Goal: Task Accomplishment & Management: Manage account settings

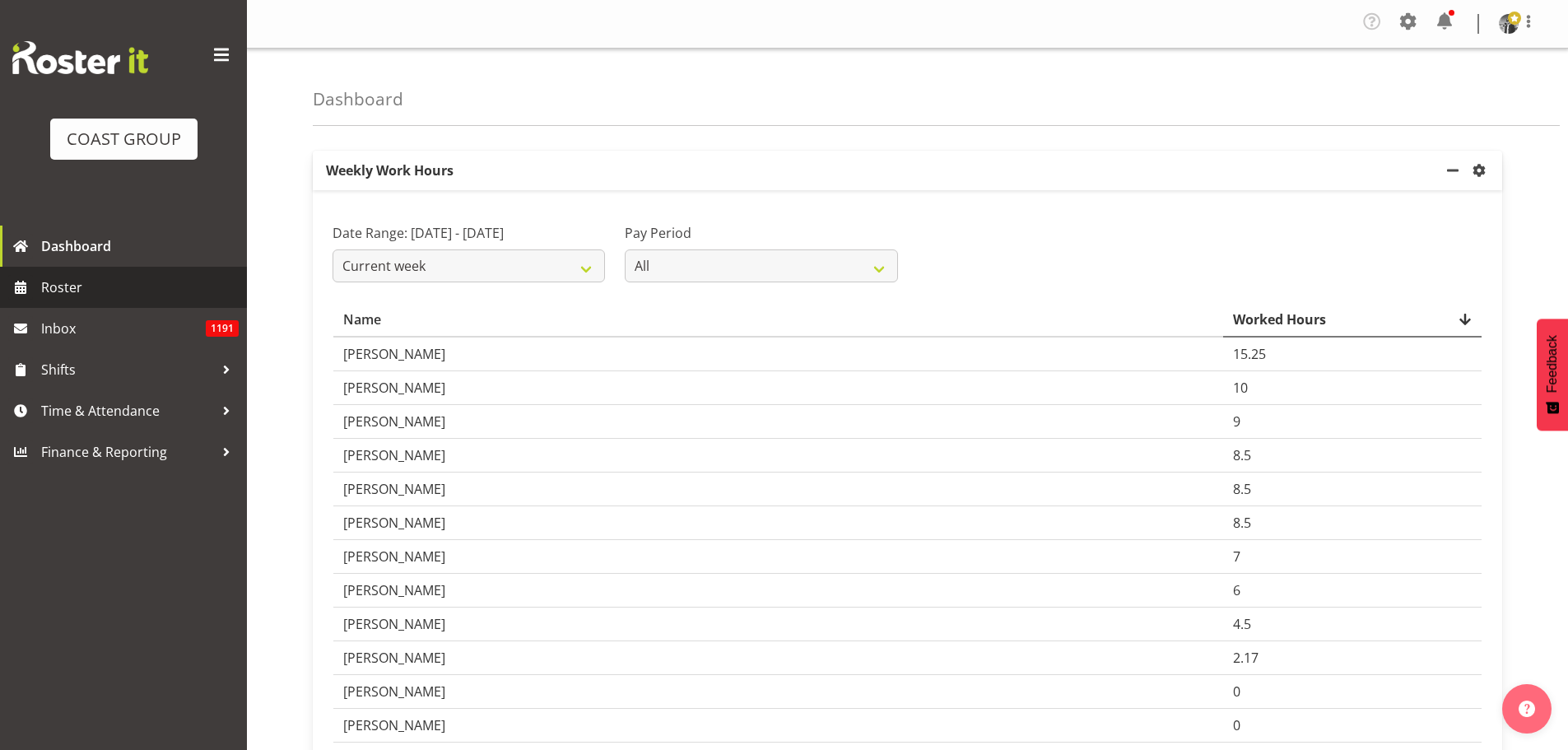
click at [75, 277] on span "Roster" at bounding box center [140, 287] width 198 height 25
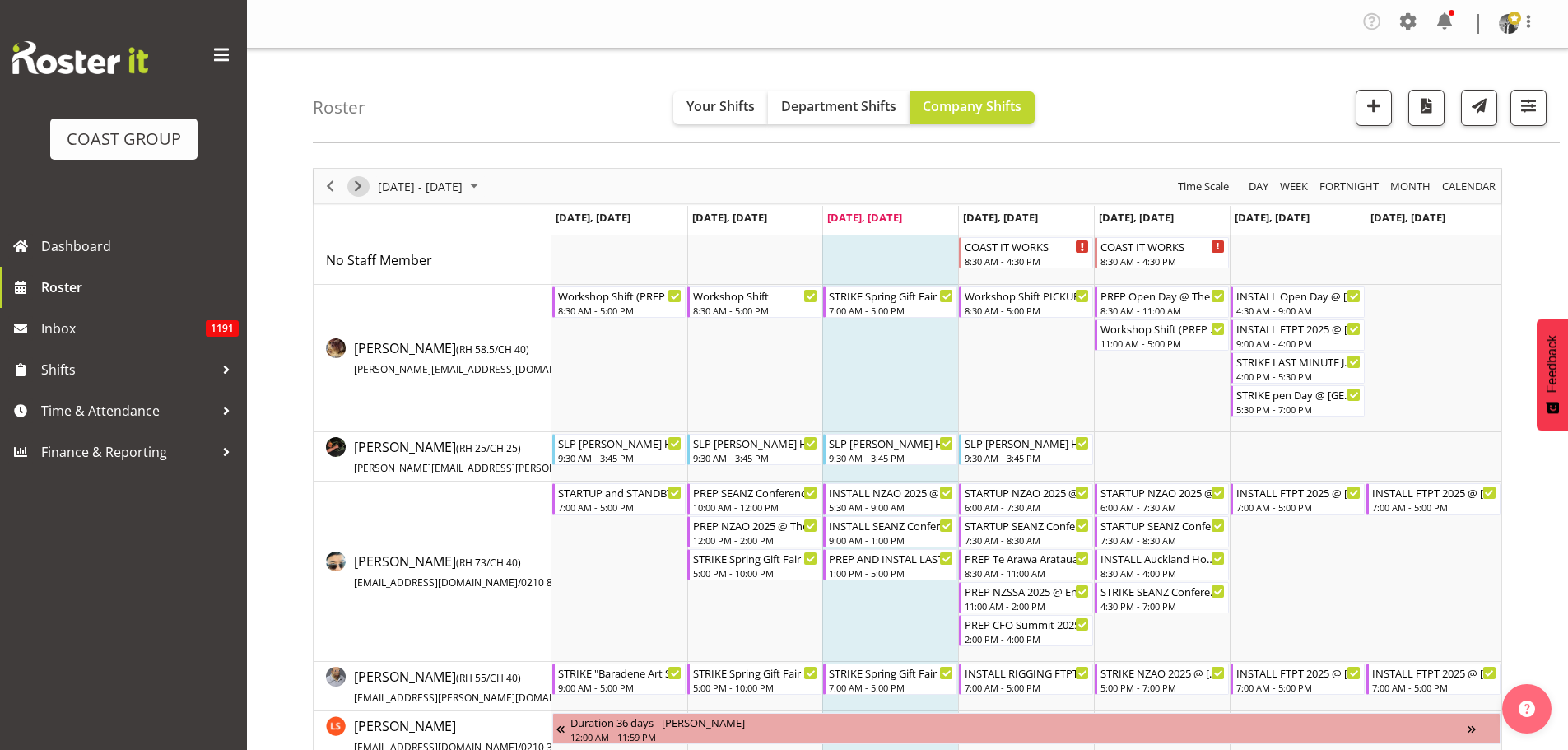
click at [354, 191] on span "Next" at bounding box center [358, 186] width 20 height 21
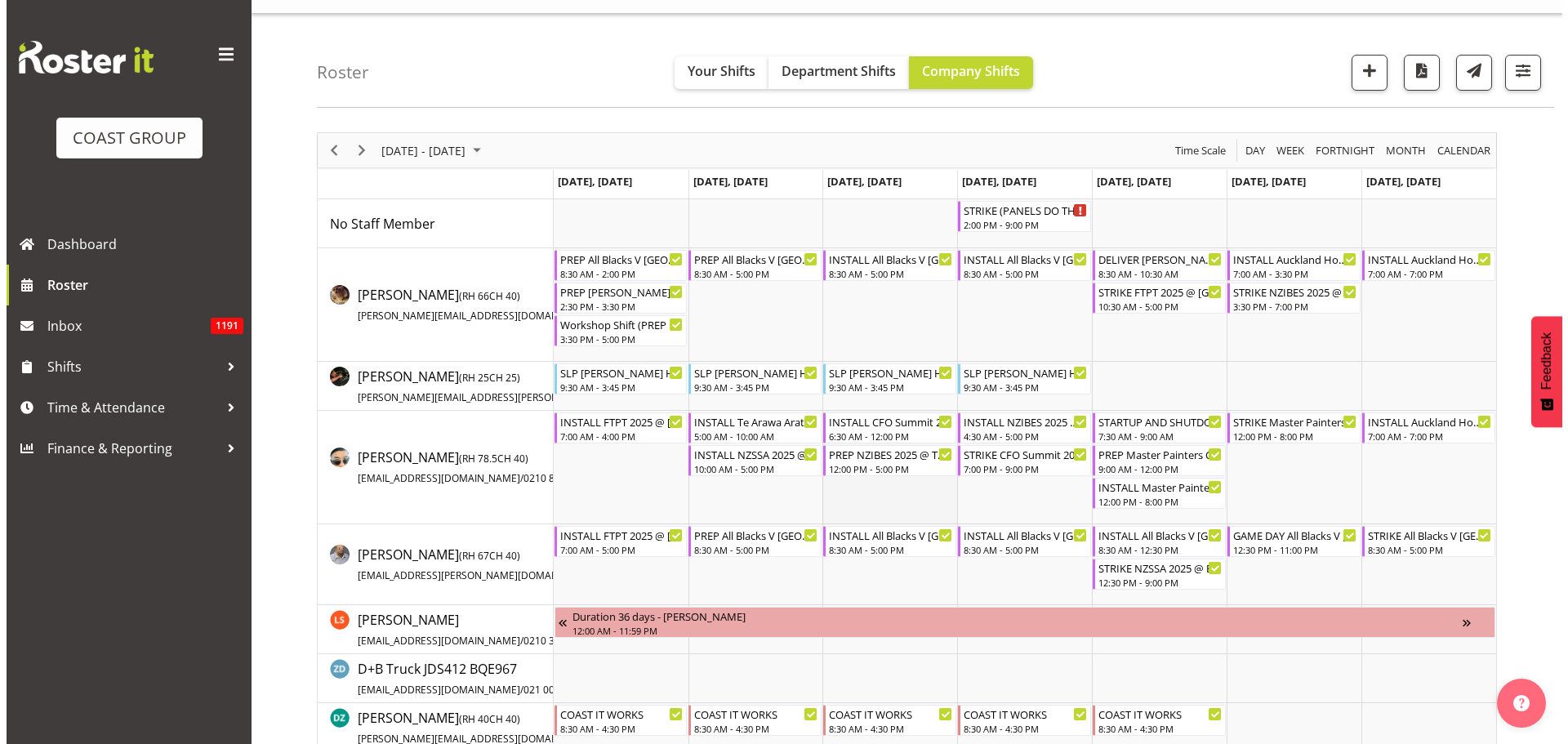
scroll to position [81, 0]
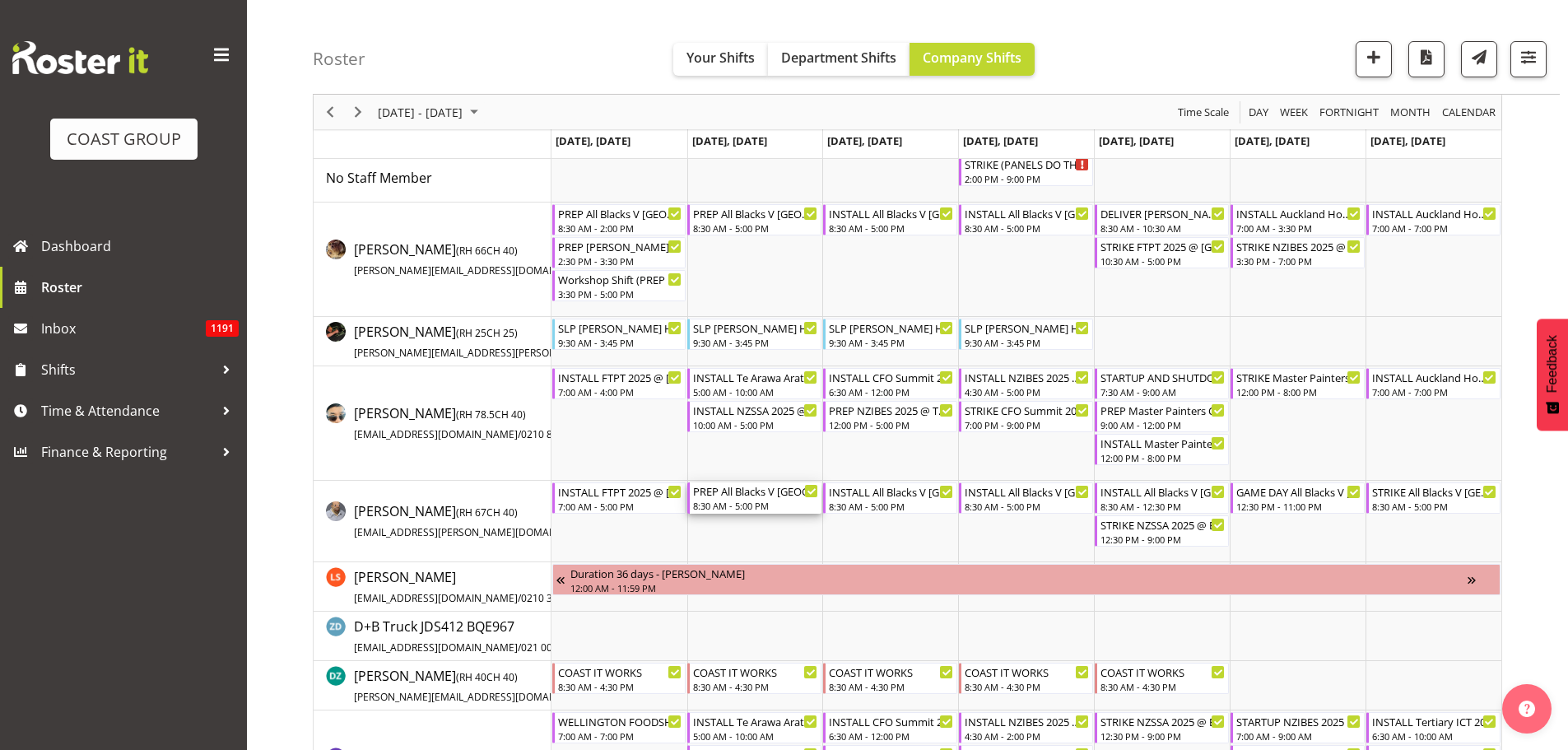
click at [725, 498] on div "PREP All Blacks V South Africa 2025 @ The Workshop" at bounding box center [756, 490] width 125 height 16
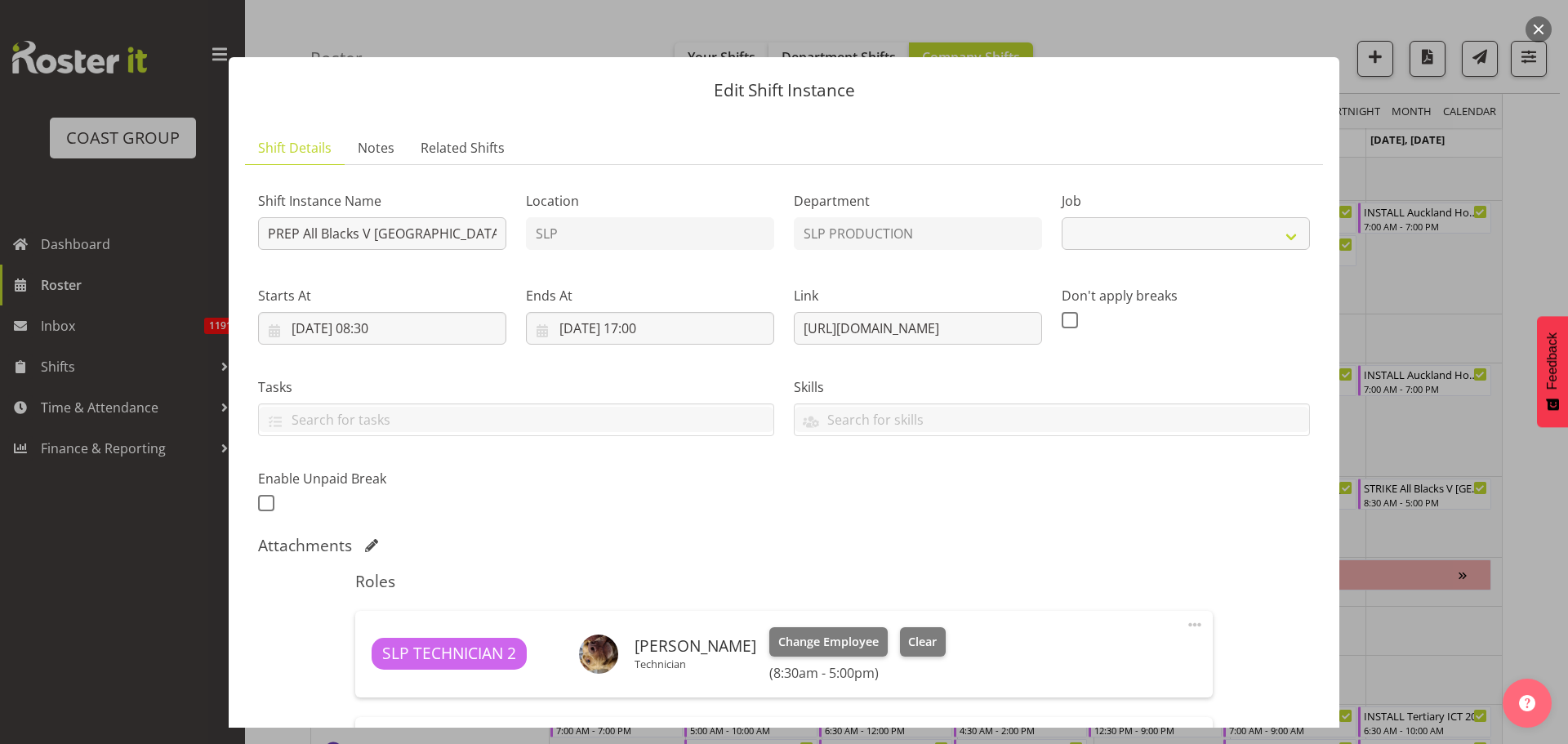
select select "10197"
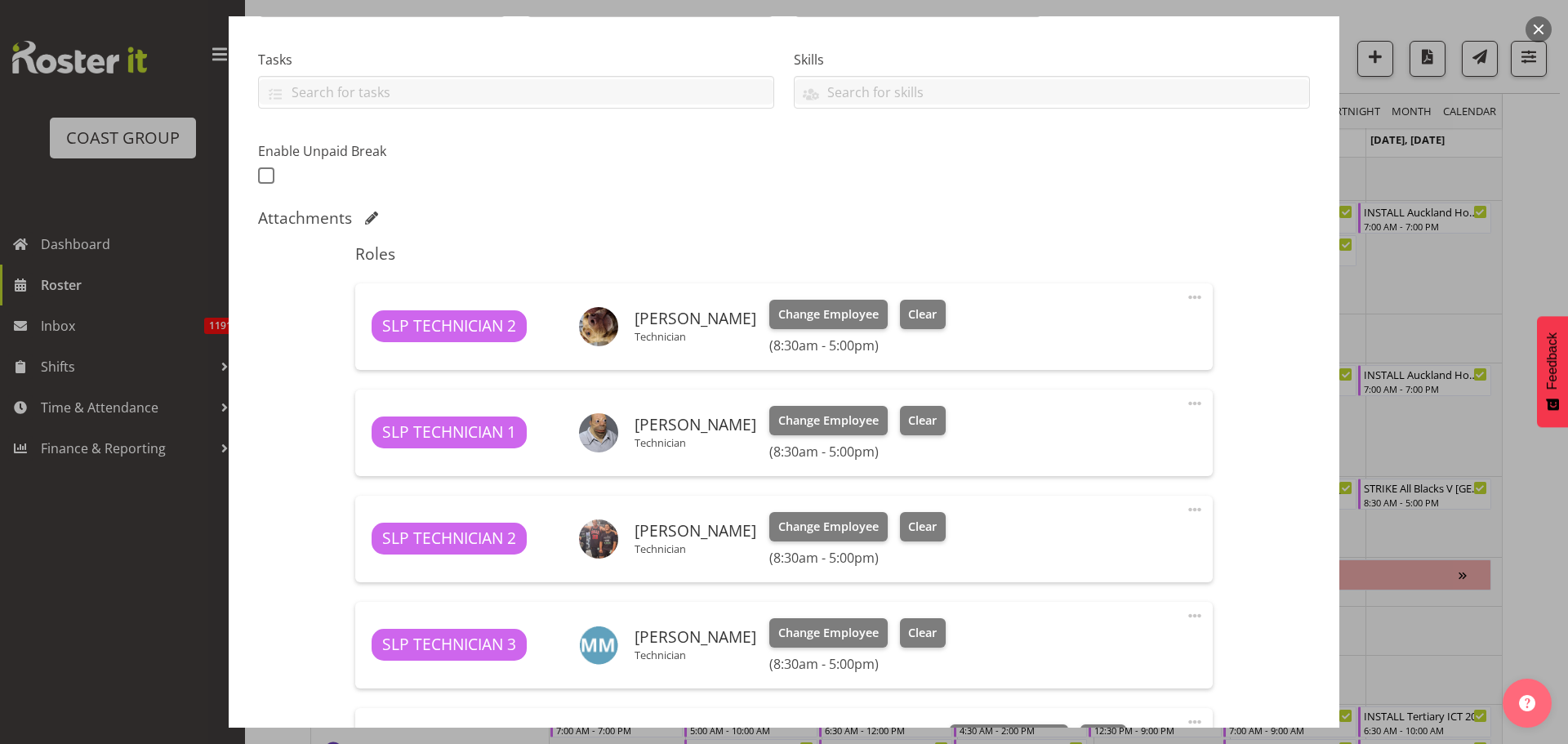
scroll to position [326, 0]
click at [1534, 26] on button "button" at bounding box center [1539, 29] width 27 height 27
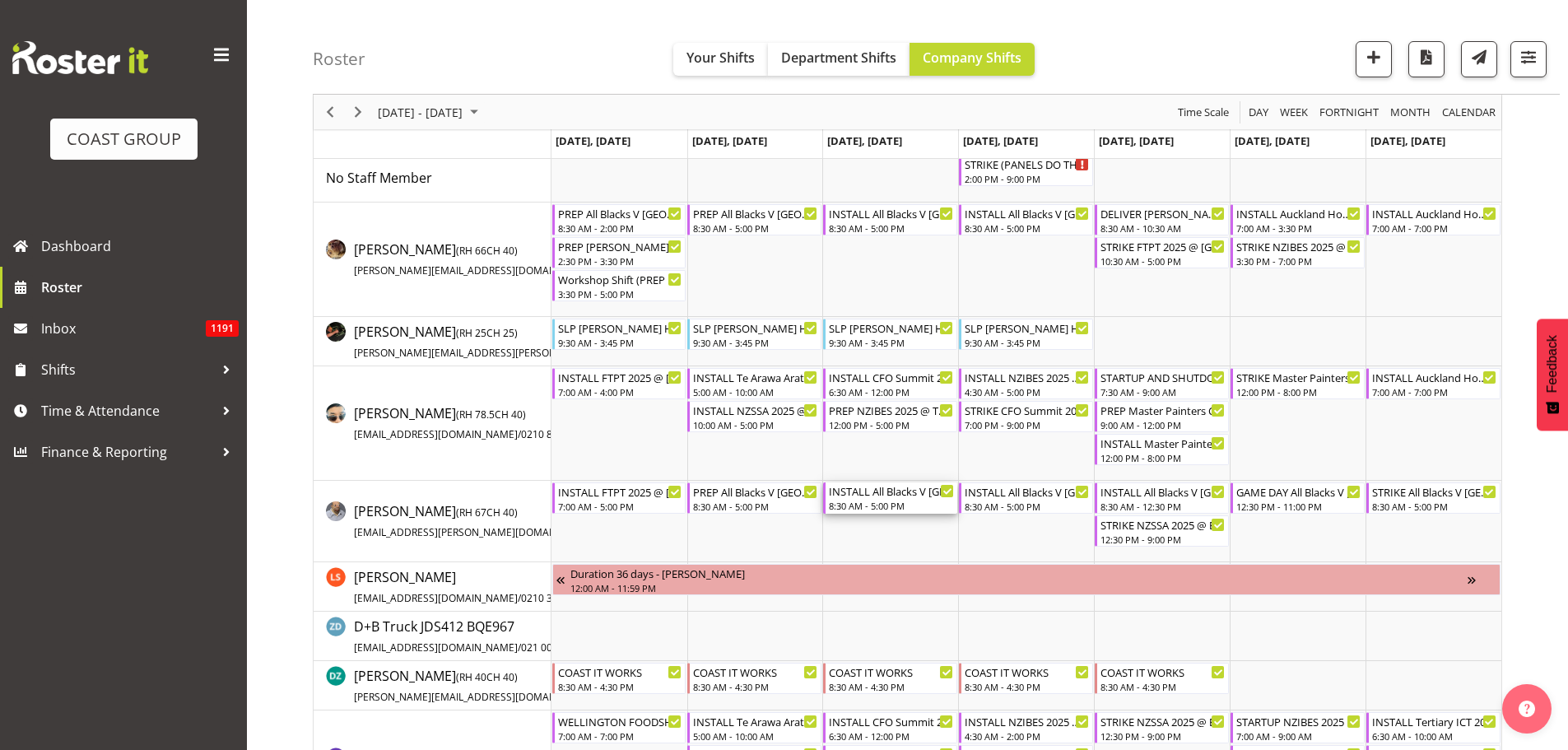
click at [879, 508] on div "8:30 AM - 5:00 PM" at bounding box center [891, 506] width 125 height 13
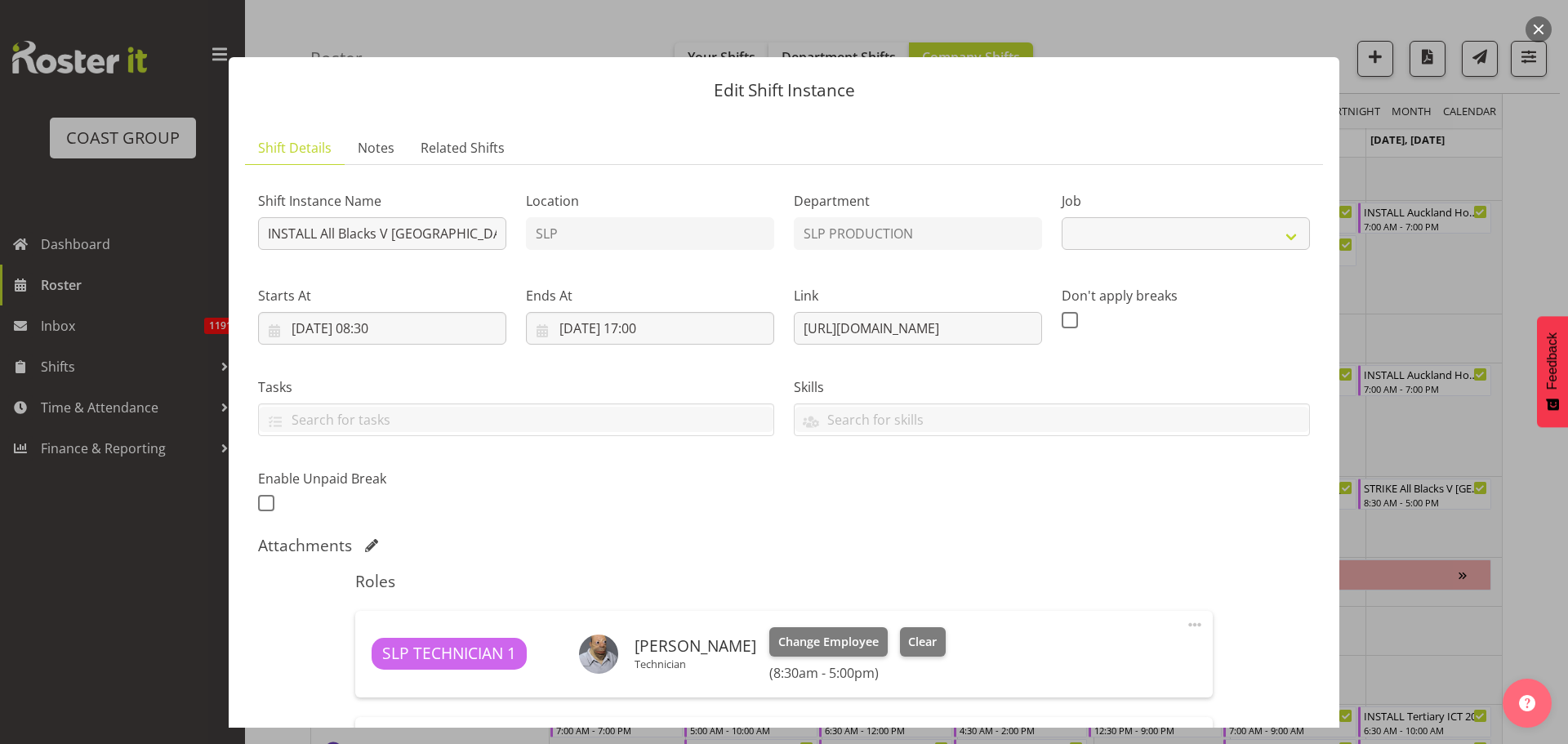
select select "10197"
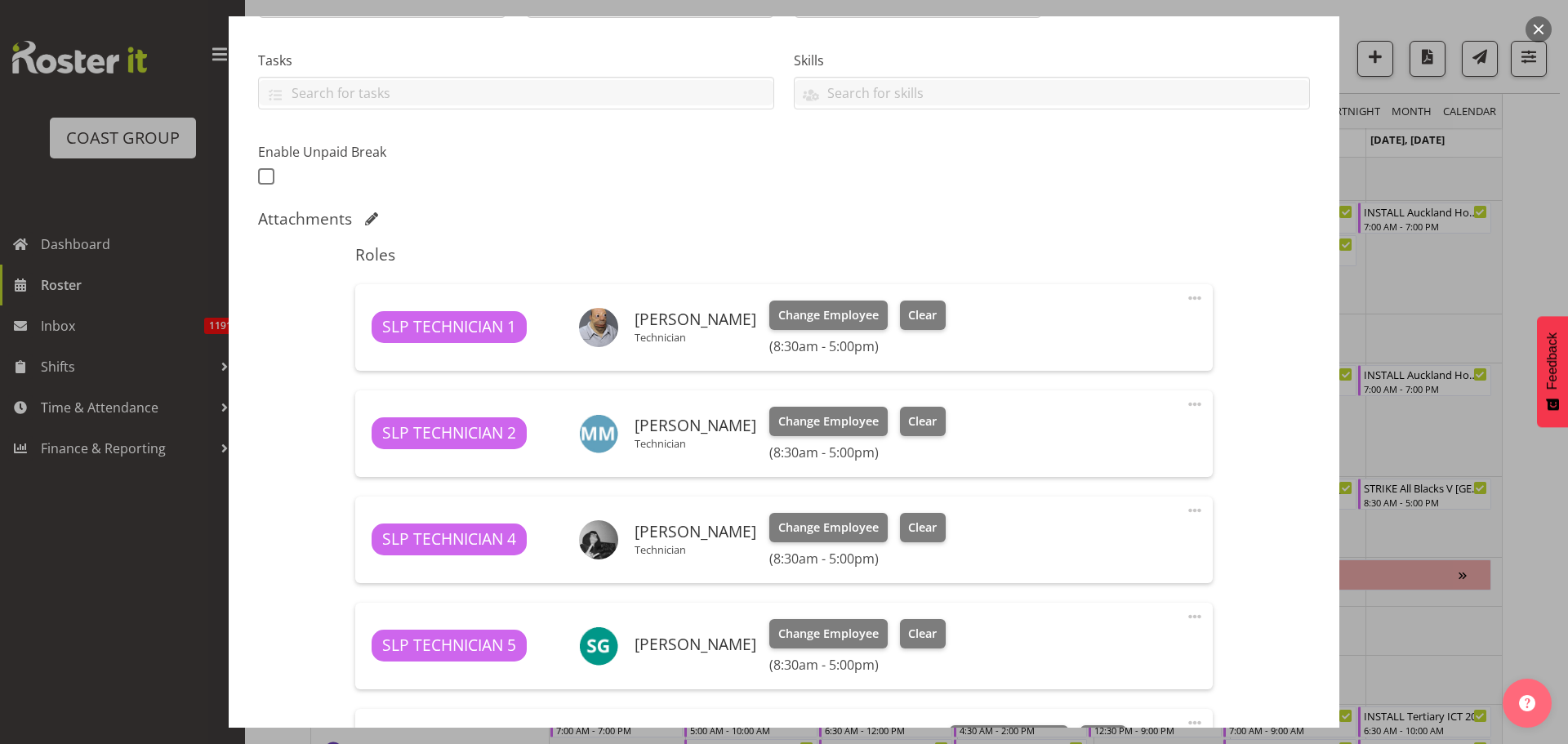
click at [1535, 25] on button "button" at bounding box center [1539, 29] width 27 height 27
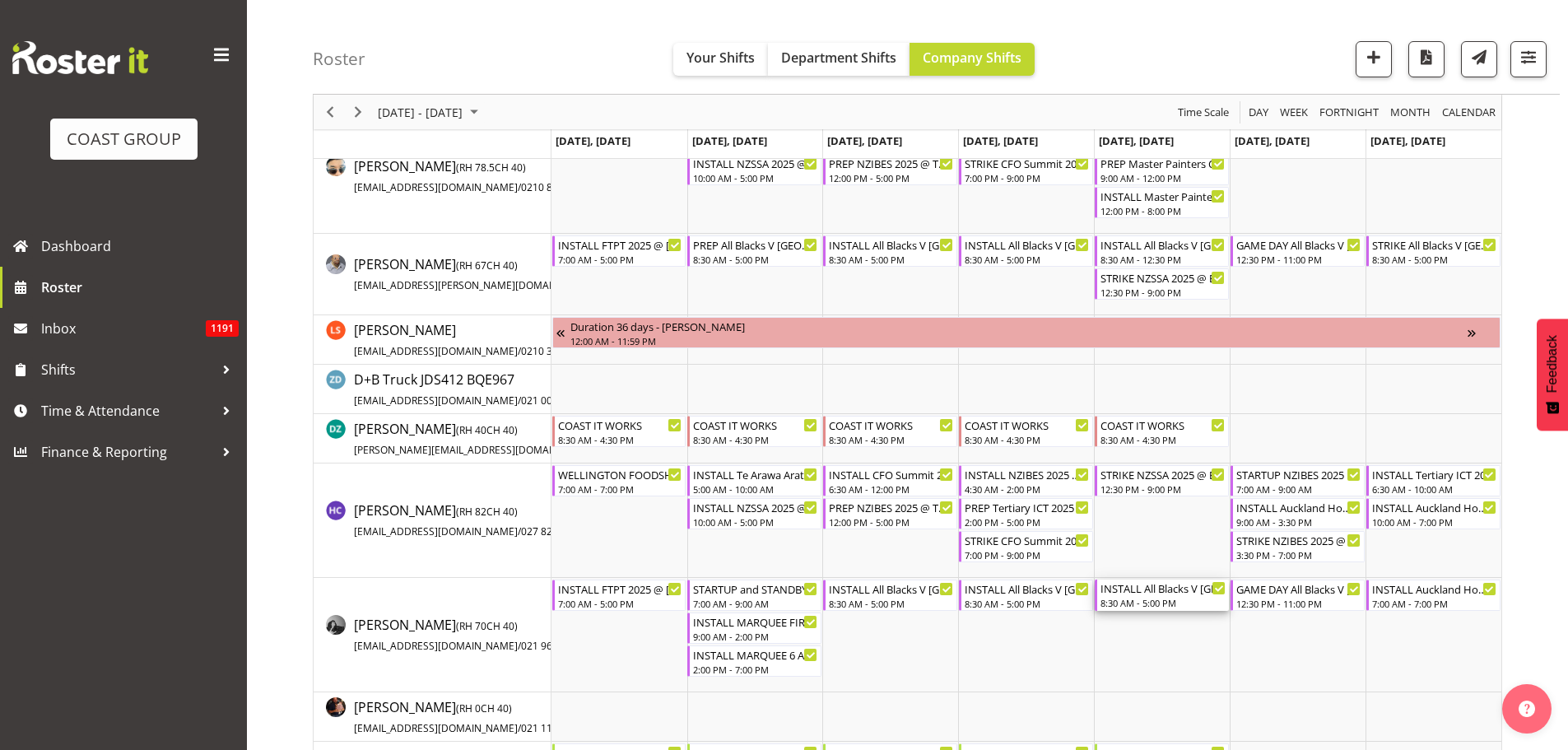
click at [1170, 602] on div "8:30 AM - 5:00 PM" at bounding box center [1163, 603] width 125 height 13
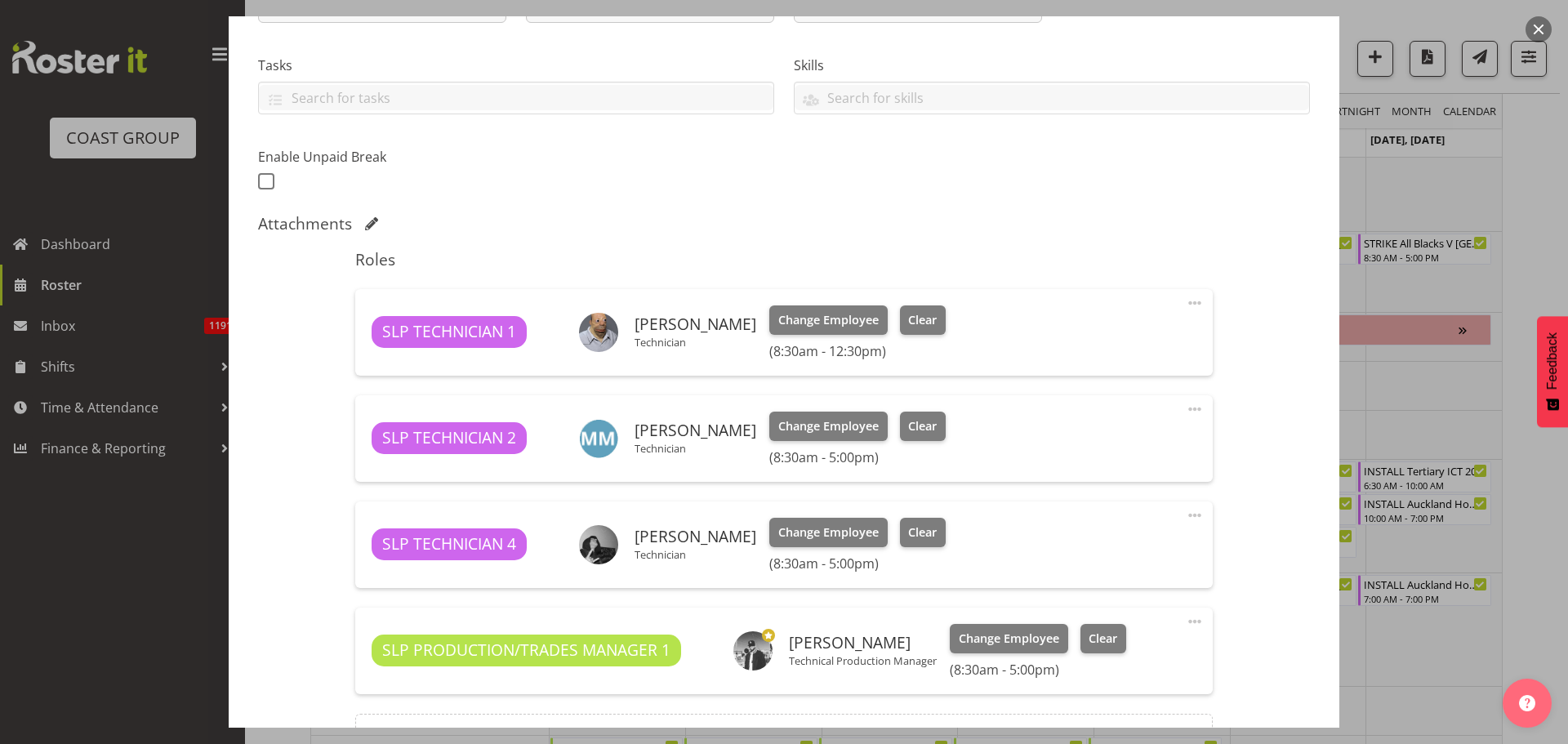
select select "10197"
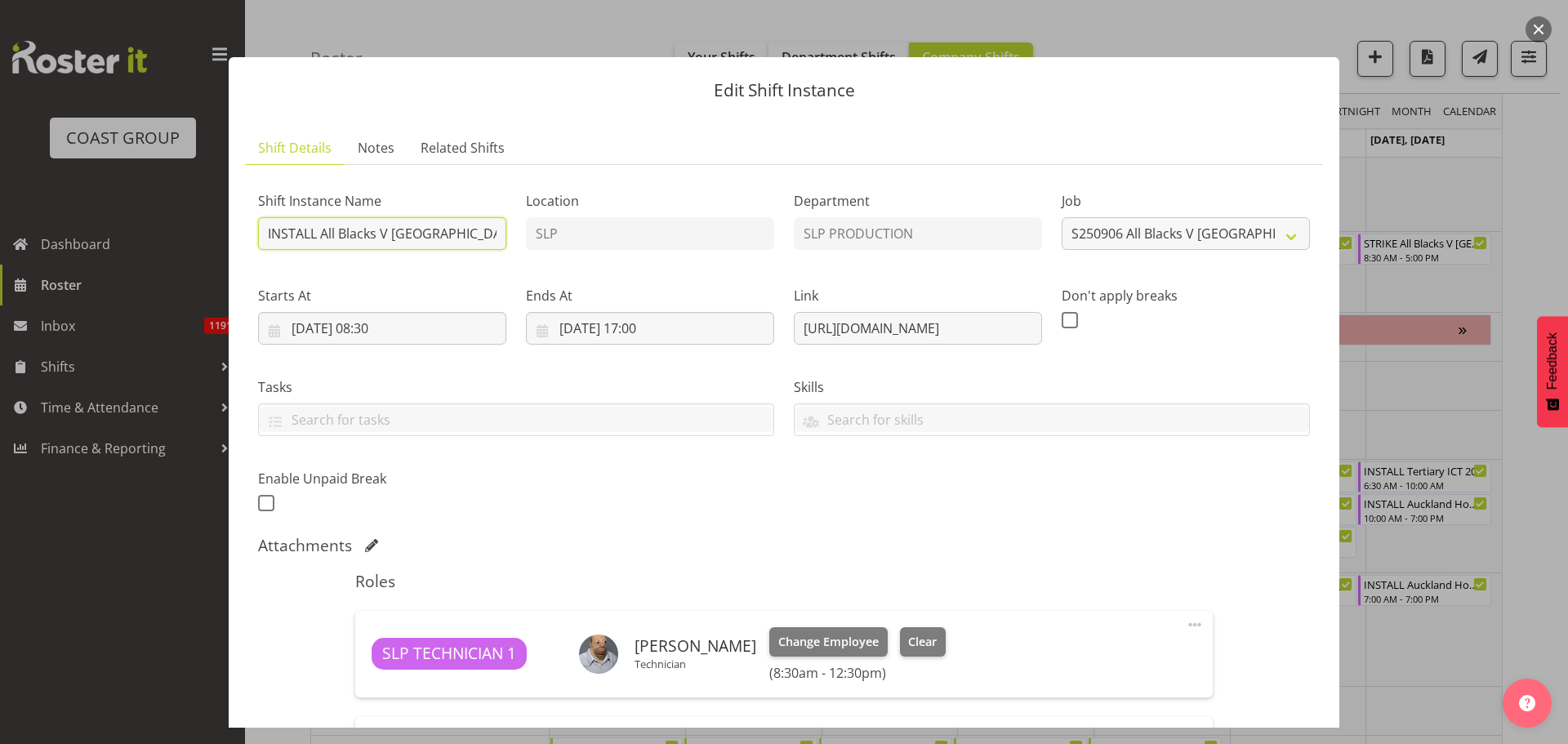
scroll to position [0, 176]
click at [526, 227] on div "Shift Instance Name INSTALL All Blacks V South Africa 2025 @ Eden Park On Site …" at bounding box center [784, 347] width 1072 height 358
click at [344, 230] on input "INSTALL All Blacks V South Africa 2025 @ Eden Park On Site @ TBC" at bounding box center [382, 234] width 249 height 33
click at [344, 227] on input "INSTALL All Blacks V South Africa 2025 @ Eden Park On Site @ TBC" at bounding box center [382, 234] width 249 height 33
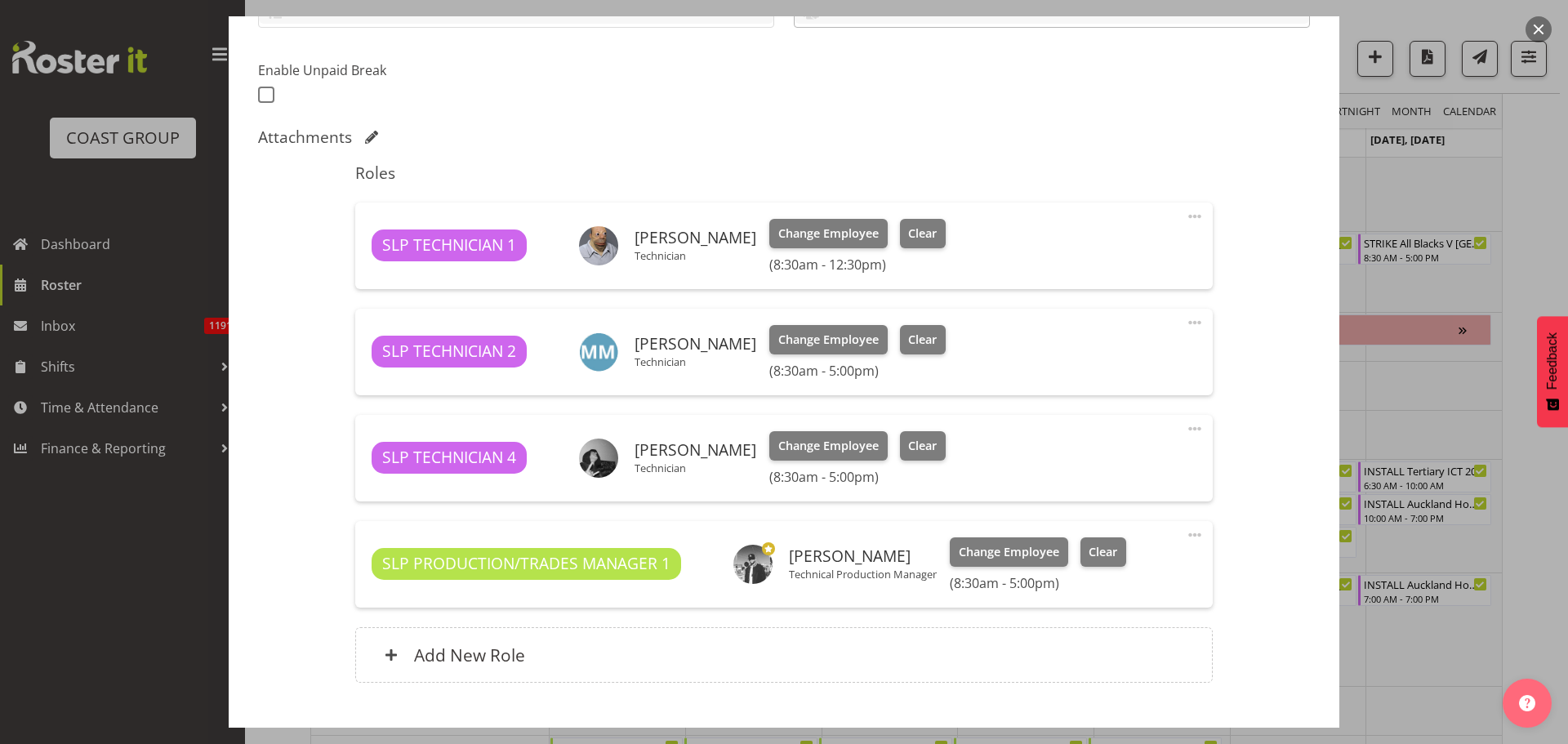
scroll to position [0, 0]
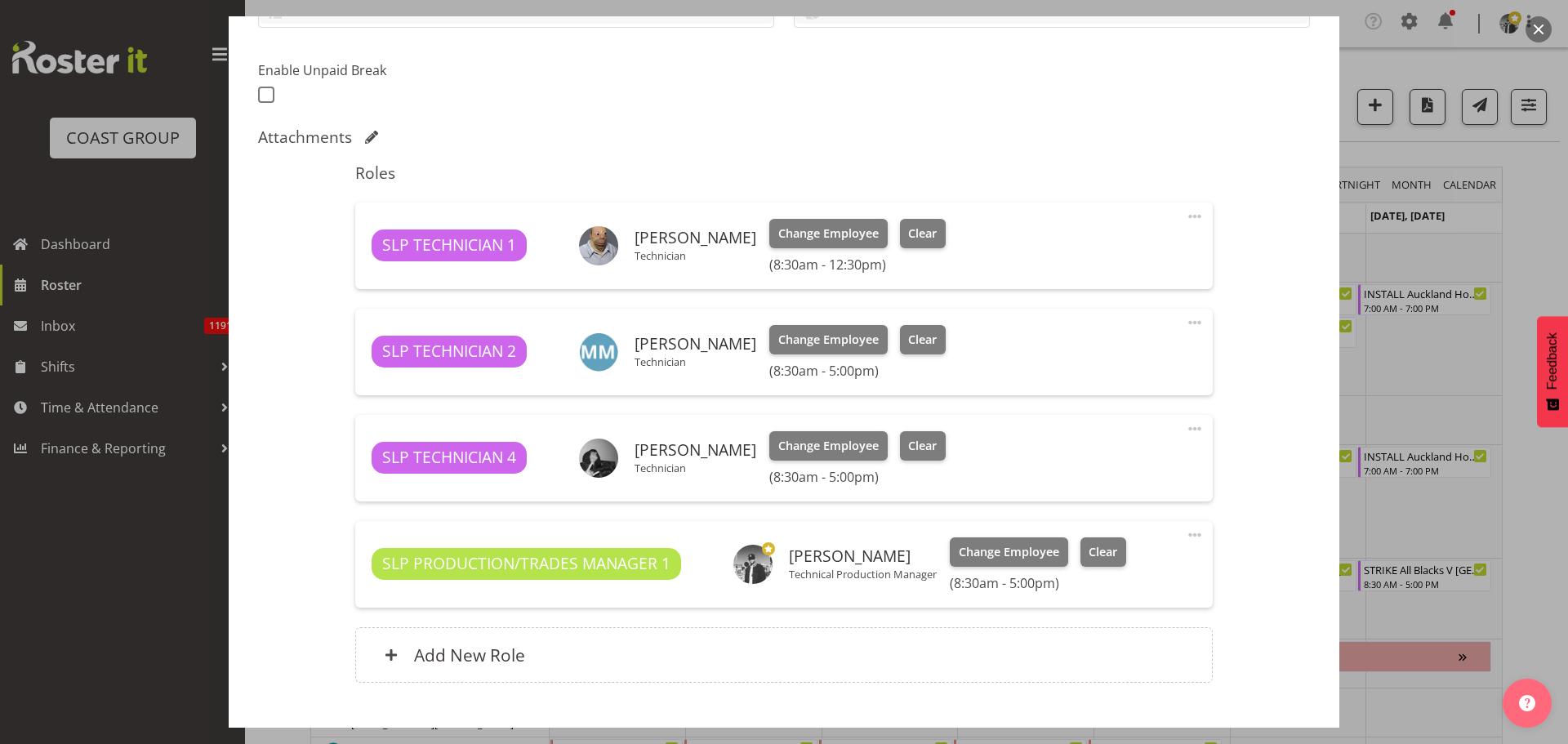
click at [1538, 28] on button "button" at bounding box center [1539, 29] width 27 height 27
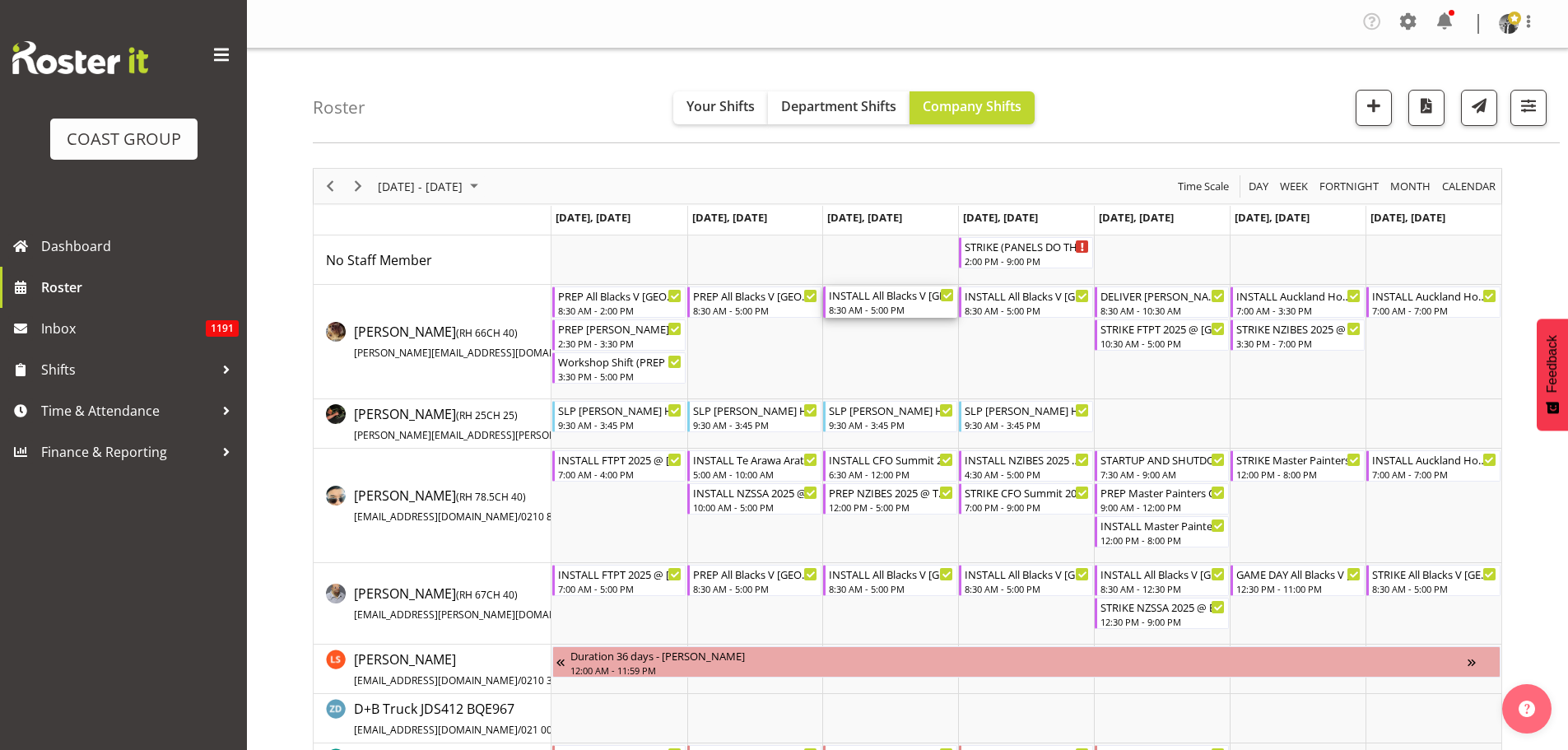
click at [891, 300] on div "INSTALL All Blacks V South Africa 2025 @ Eden Park On Site @ TBC" at bounding box center [891, 294] width 125 height 16
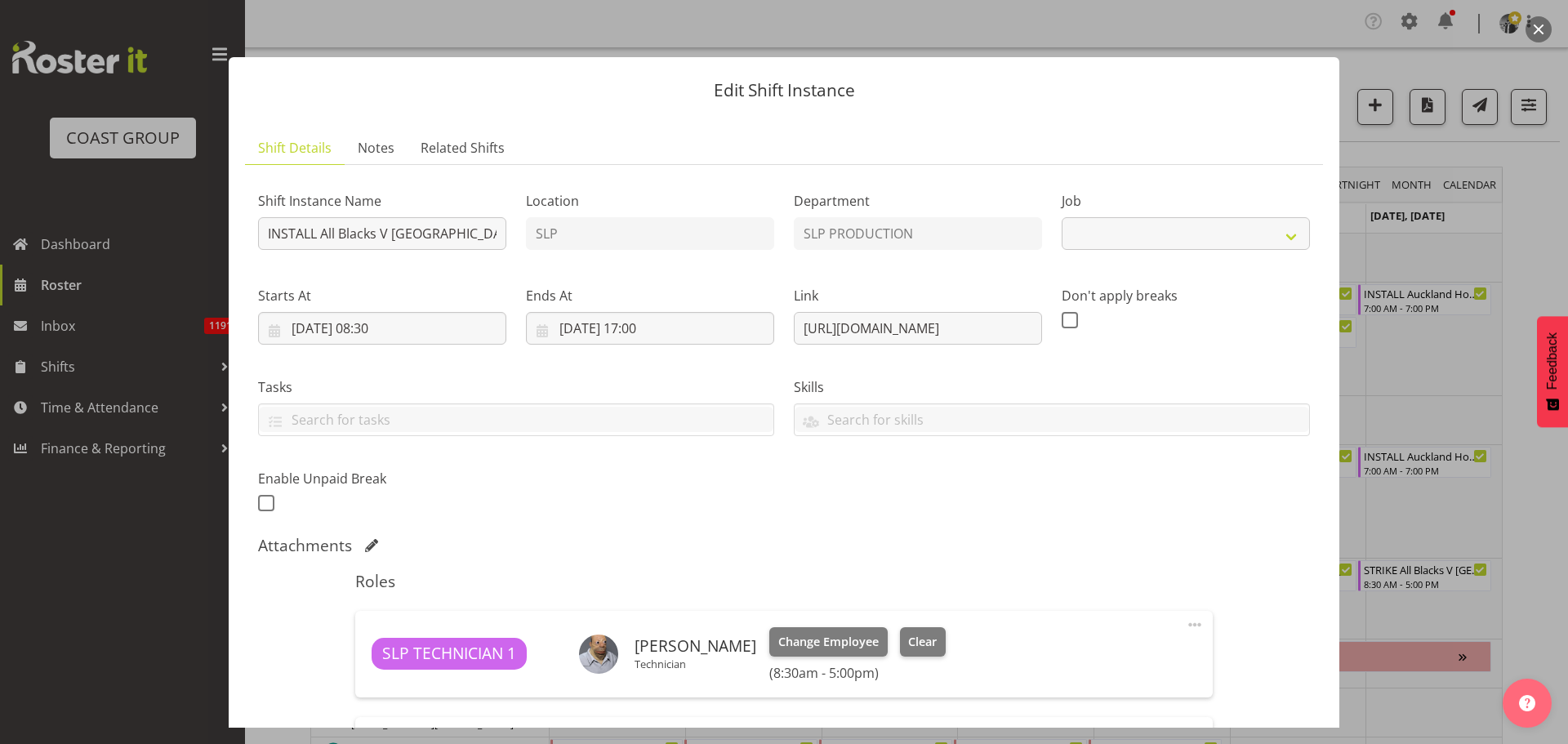
select select "10197"
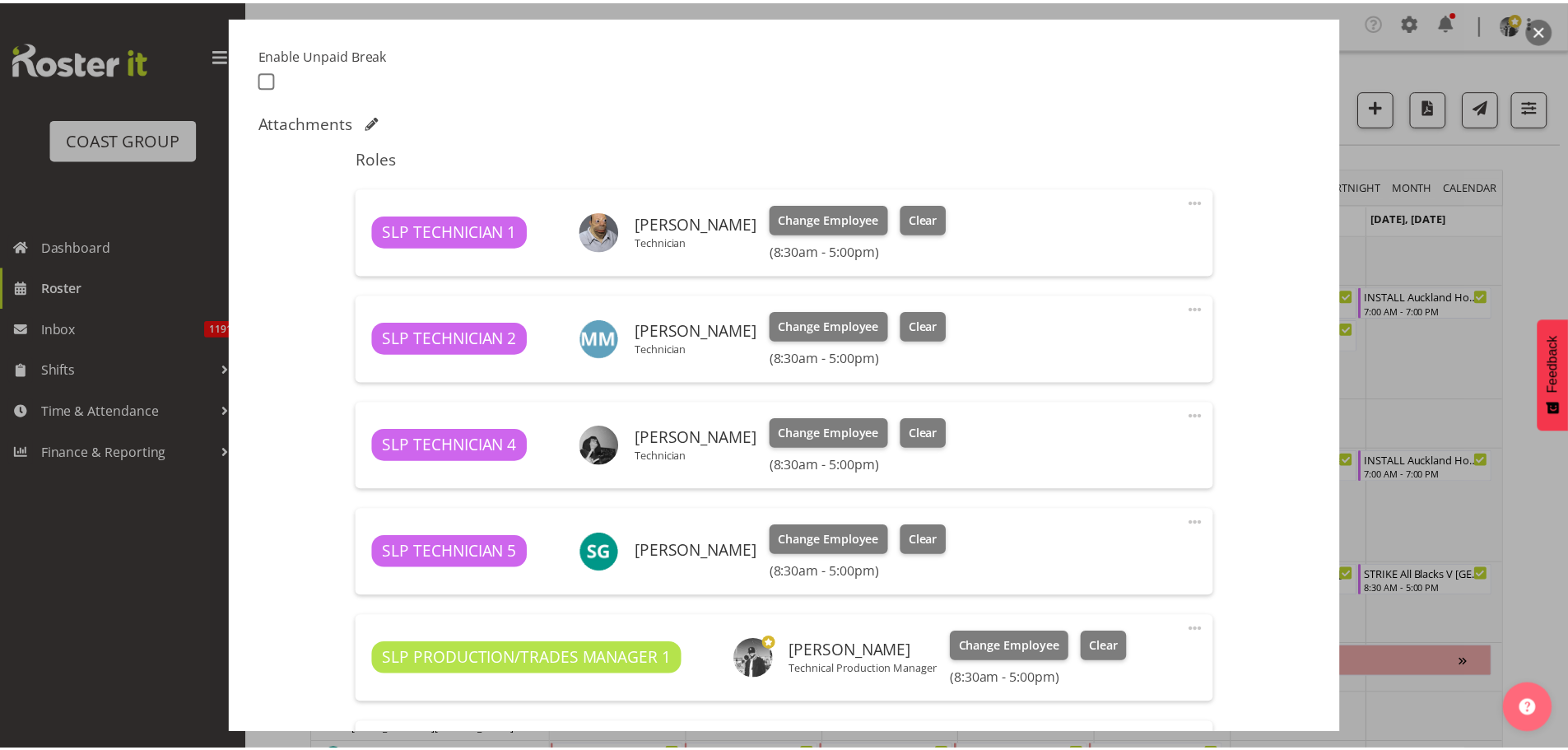
scroll to position [412, 0]
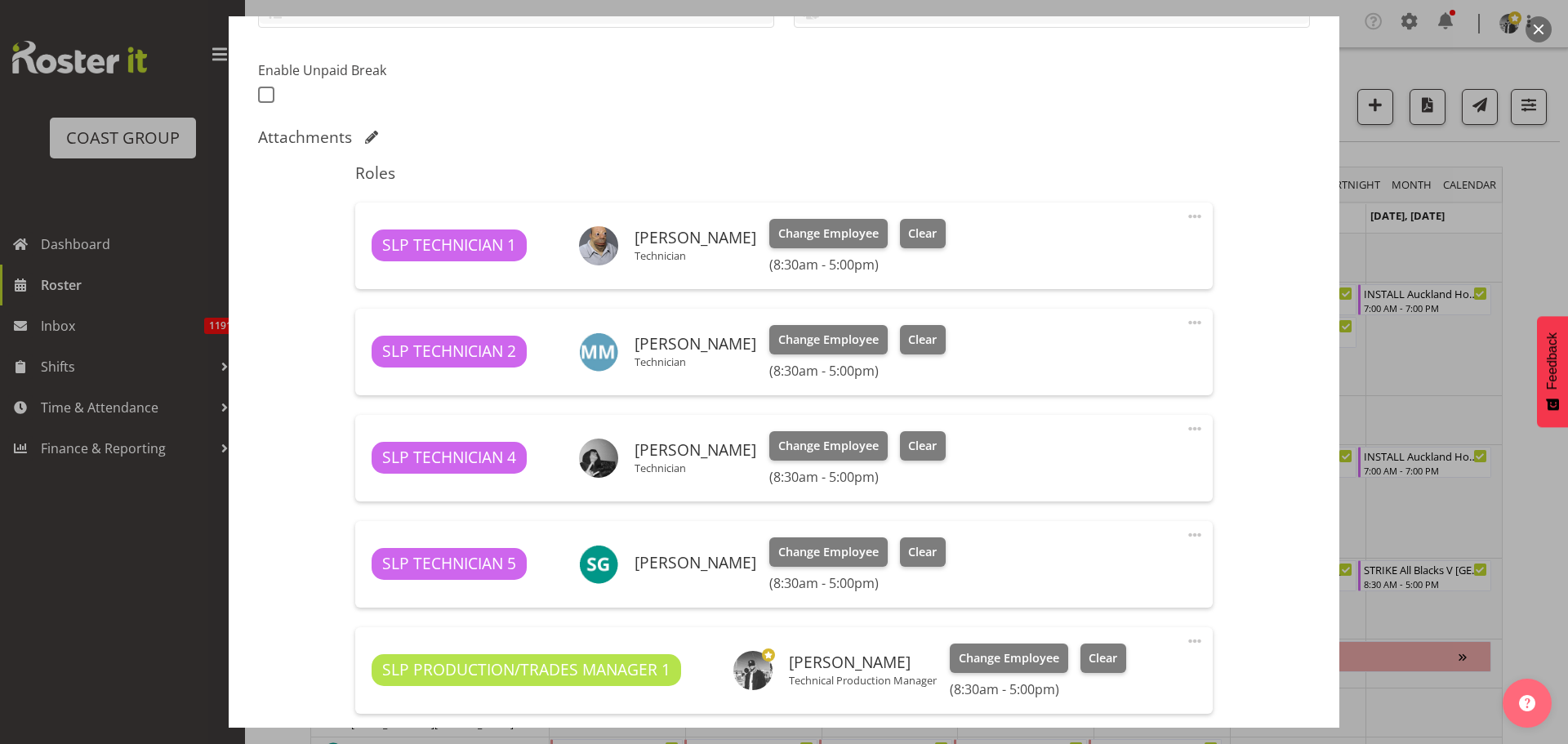
click at [1534, 30] on button "button" at bounding box center [1539, 29] width 27 height 27
